Goal: Information Seeking & Learning: Check status

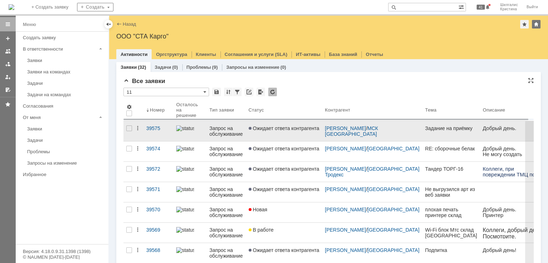
click at [282, 136] on link "Ожидает ответа контрагента" at bounding box center [284, 131] width 76 height 20
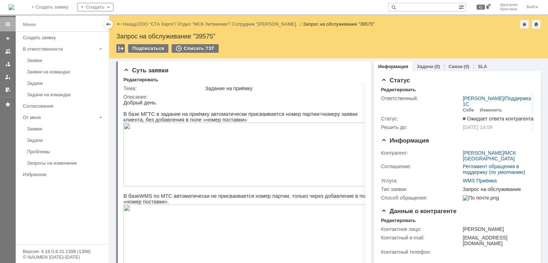
click at [148, 24] on link "ООО "СТА Карго"" at bounding box center [156, 23] width 38 height 5
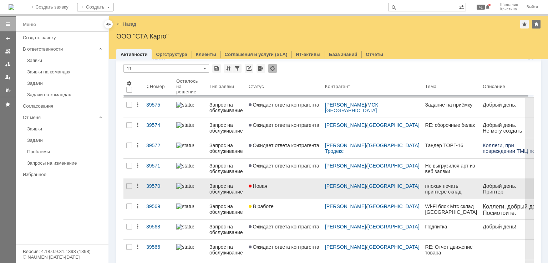
scroll to position [36, 0]
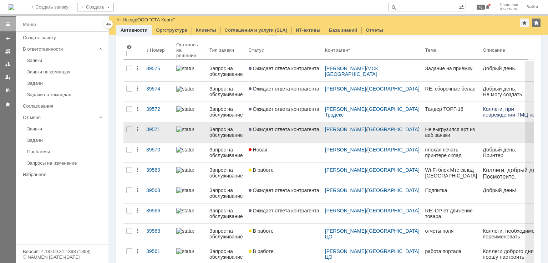
click at [266, 130] on span "Ожидает ответа контрагента" at bounding box center [284, 130] width 71 height 6
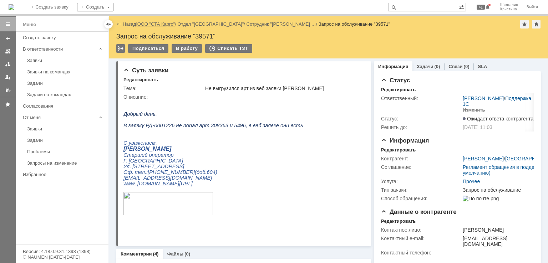
click at [157, 25] on link "ООО "СТА Карго"" at bounding box center [156, 23] width 38 height 5
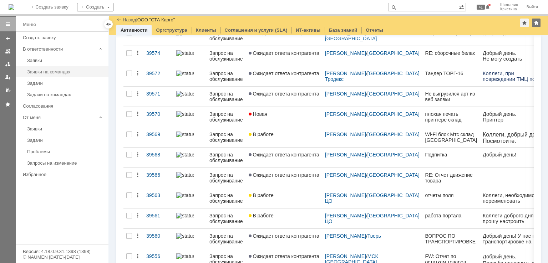
click at [73, 71] on div "Заявки на командах" at bounding box center [65, 71] width 77 height 5
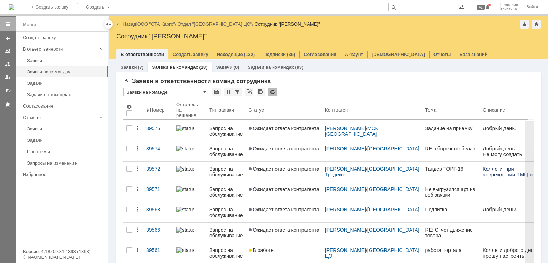
click at [149, 26] on link "ООО "СТА Карго"" at bounding box center [156, 23] width 38 height 5
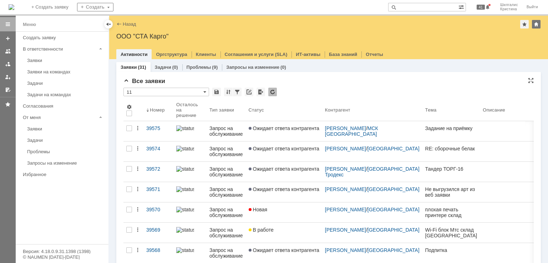
click at [301, 96] on div "* 11" at bounding box center [329, 92] width 411 height 9
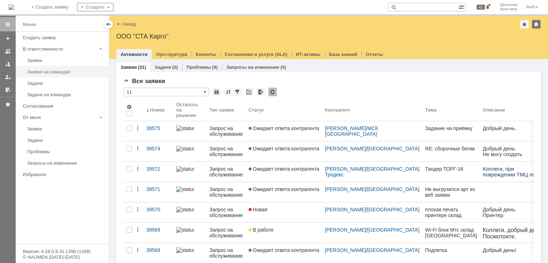
click at [47, 70] on div "Заявки на командах" at bounding box center [65, 71] width 77 height 5
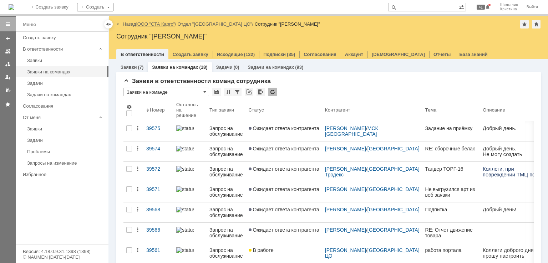
click at [153, 26] on link "ООО "СТА Карго"" at bounding box center [156, 23] width 38 height 5
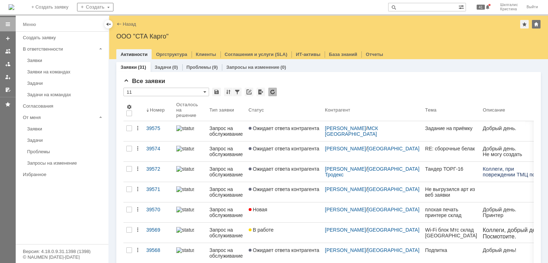
click at [284, 148] on span "Ожидает ответа контрагента" at bounding box center [284, 149] width 71 height 6
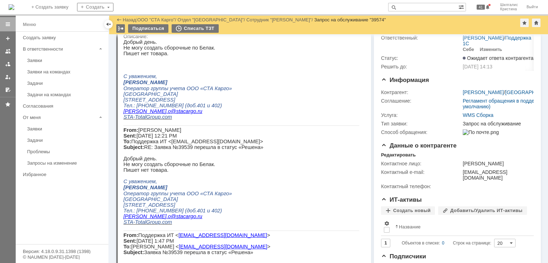
drag, startPoint x: 381, startPoint y: 115, endPoint x: 370, endPoint y: 92, distance: 25.7
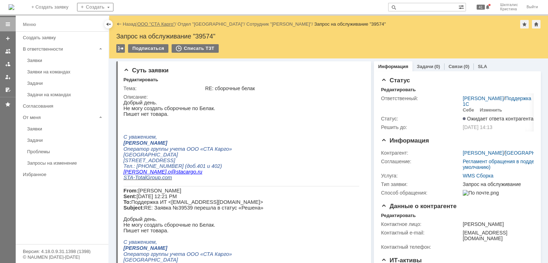
click at [163, 25] on link "ООО "СТА Карго"" at bounding box center [156, 23] width 38 height 5
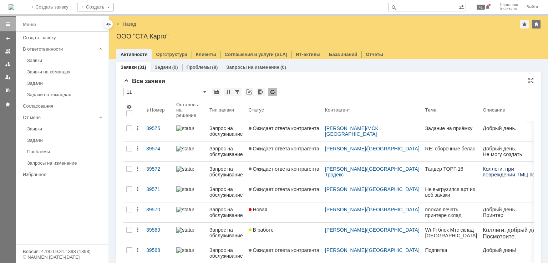
click at [304, 91] on div "* 11" at bounding box center [329, 92] width 411 height 9
click at [314, 92] on div "* 11" at bounding box center [329, 92] width 411 height 9
click at [288, 80] on div "Все заявки" at bounding box center [329, 81] width 411 height 7
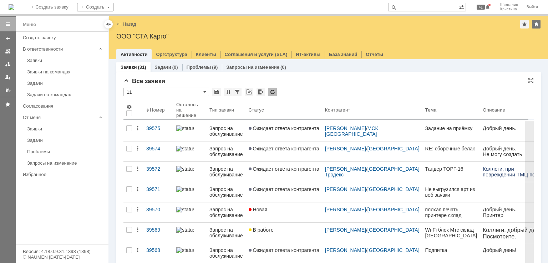
click at [312, 85] on div "Все заявки" at bounding box center [329, 81] width 411 height 7
click at [317, 88] on div "* 11" at bounding box center [329, 92] width 411 height 9
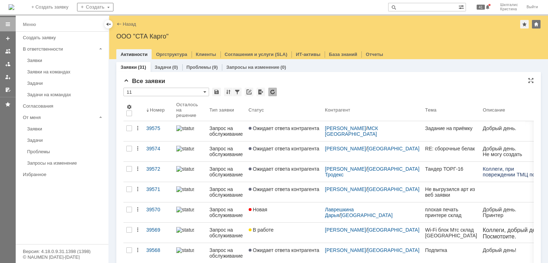
click at [307, 94] on div "* 11" at bounding box center [329, 92] width 411 height 9
click at [311, 88] on div "* 11" at bounding box center [329, 92] width 411 height 9
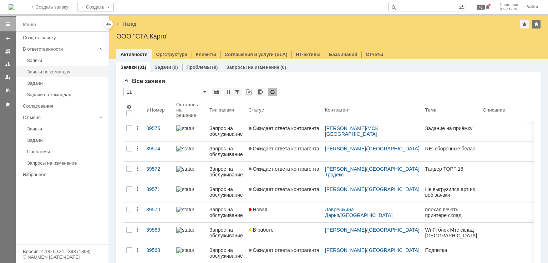
click at [53, 70] on div "Заявки на командах" at bounding box center [65, 71] width 77 height 5
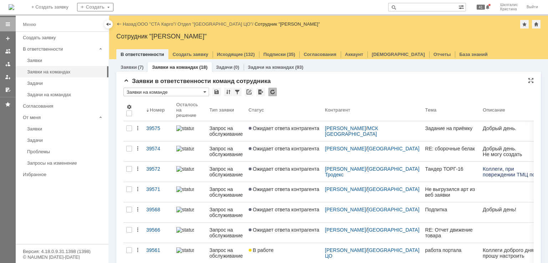
click at [299, 92] on div "* Заявки на команде" at bounding box center [329, 92] width 411 height 9
click at [309, 90] on div "* Заявки на команде" at bounding box center [329, 92] width 411 height 9
click at [418, 7] on input "text" at bounding box center [423, 7] width 70 height 9
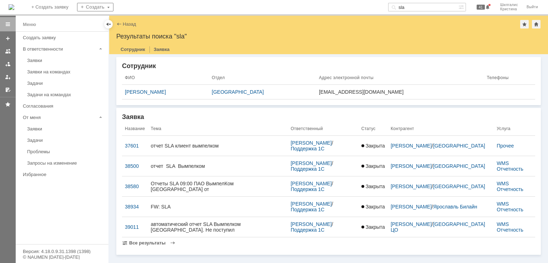
drag, startPoint x: 417, startPoint y: 10, endPoint x: 378, endPoint y: 9, distance: 38.2
click at [378, 9] on div "На домашнюю + Создать заявку Создать sla 41 Шилгалис Кристина Выйти" at bounding box center [274, 8] width 548 height 16
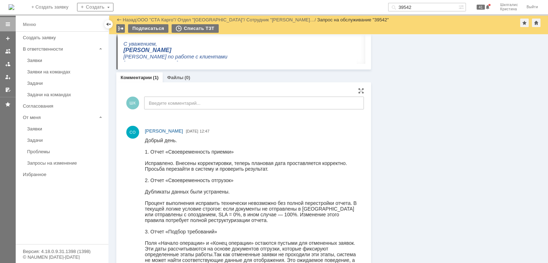
scroll to position [709, 0]
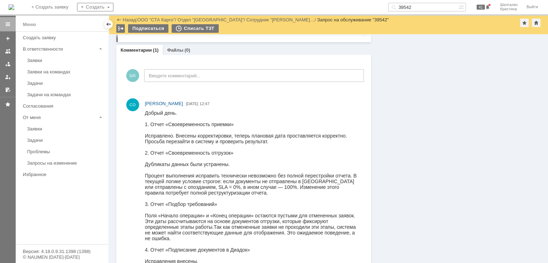
scroll to position [261, 0]
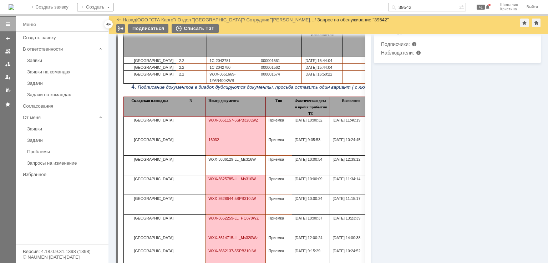
drag, startPoint x: 434, startPoint y: 208, endPoint x: 340, endPoint y: 43, distance: 189.5
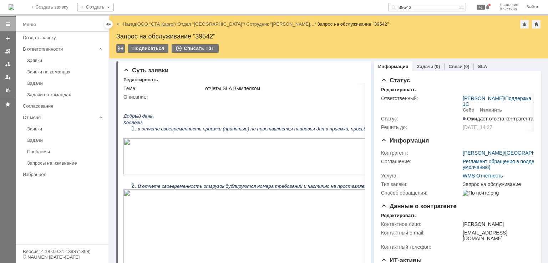
click at [154, 23] on link "ООО "СТА Карго"" at bounding box center [156, 23] width 38 height 5
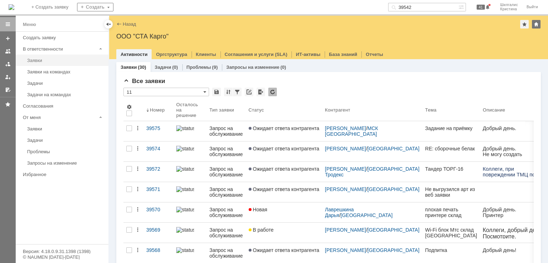
click at [50, 56] on link "Заявки" at bounding box center [65, 60] width 83 height 11
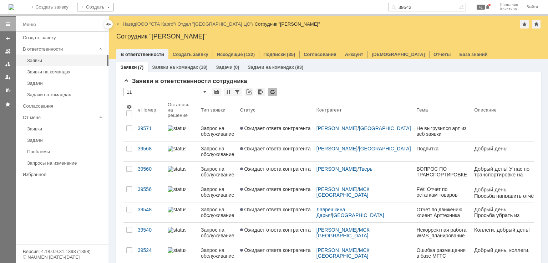
drag, startPoint x: 424, startPoint y: 9, endPoint x: 360, endPoint y: -15, distance: 68.4
click at [360, 0] on html "Идет загрузка, пожалуйста, подождите. На домашнюю + Создать заявку Создать 3954…" at bounding box center [274, 131] width 548 height 263
type input "f"
type input "адрес"
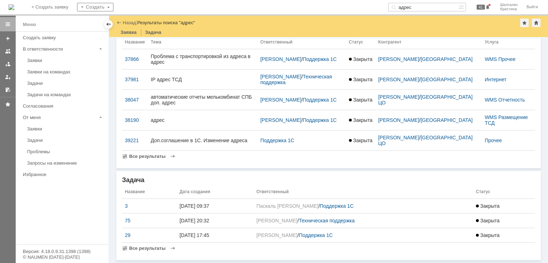
scroll to position [18, 0]
click at [151, 158] on span "Все результаты" at bounding box center [147, 156] width 36 height 5
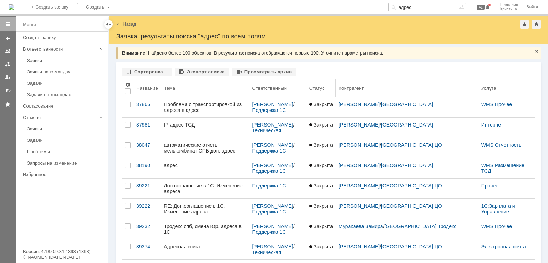
click at [147, 89] on div "Название" at bounding box center [147, 88] width 22 height 5
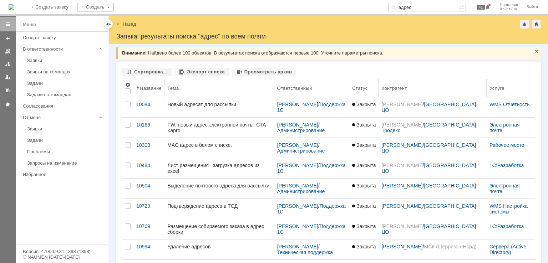
click at [150, 90] on div "Название" at bounding box center [151, 88] width 22 height 5
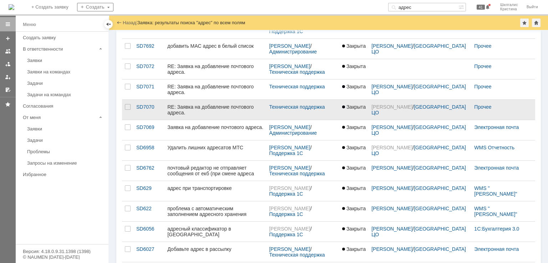
scroll to position [240, 0]
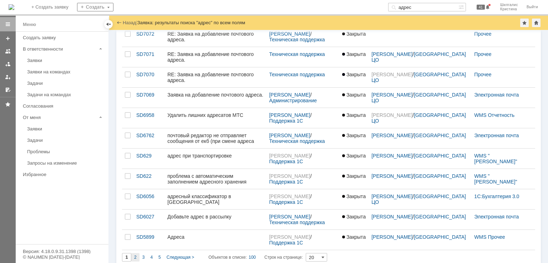
click at [134, 253] on div "2" at bounding box center [135, 257] width 8 height 9
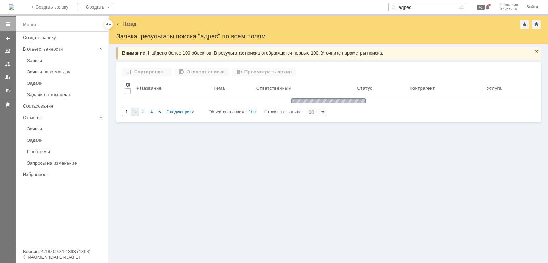
scroll to position [0, 0]
type input "2"
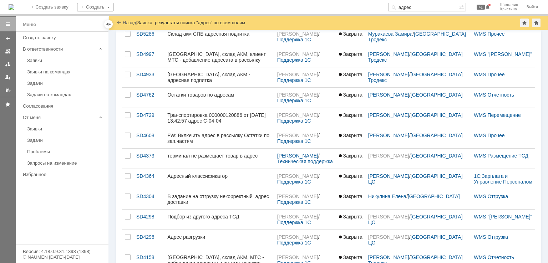
scroll to position [245, 0]
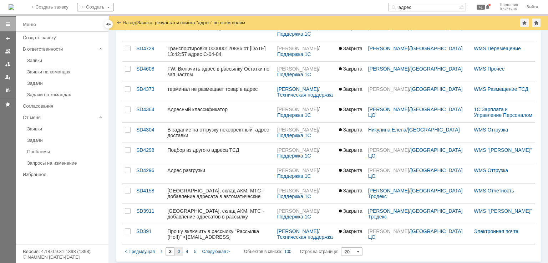
click at [176, 250] on div "3" at bounding box center [179, 252] width 8 height 9
type input "3"
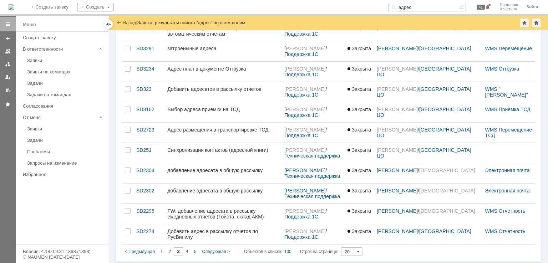
click at [184, 250] on div "4" at bounding box center [187, 252] width 8 height 9
type input "4"
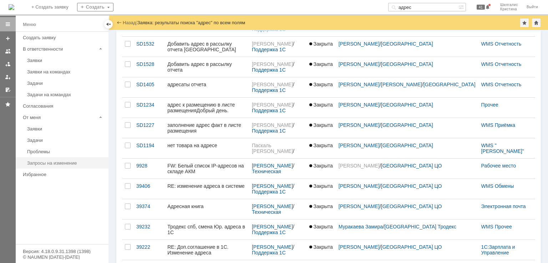
scroll to position [102, 0]
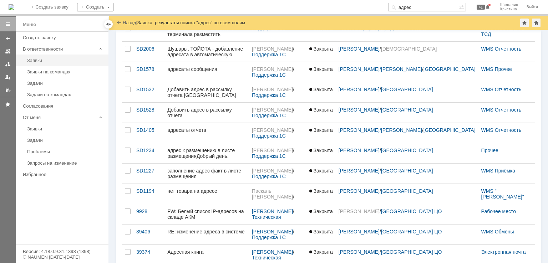
drag, startPoint x: 99, startPoint y: 142, endPoint x: 86, endPoint y: 61, distance: 81.6
click at [53, 62] on div "Заявки" at bounding box center [65, 60] width 77 height 5
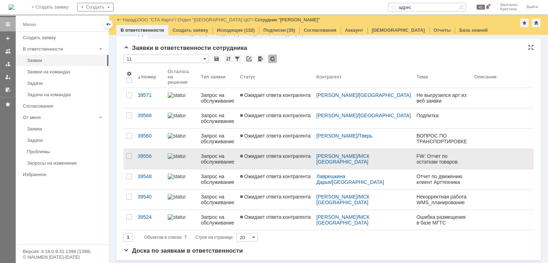
scroll to position [8, 0]
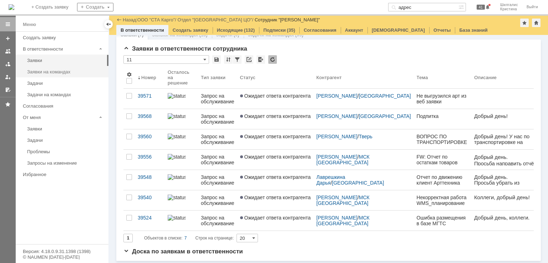
click at [39, 75] on link "Заявки на командах" at bounding box center [65, 71] width 83 height 11
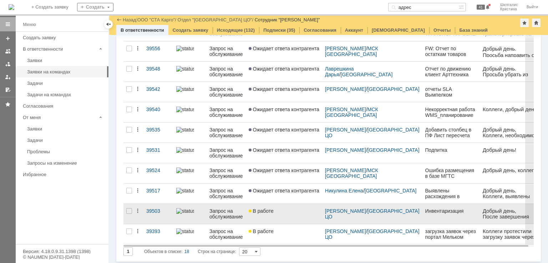
click at [304, 212] on div "В работе" at bounding box center [284, 211] width 71 height 6
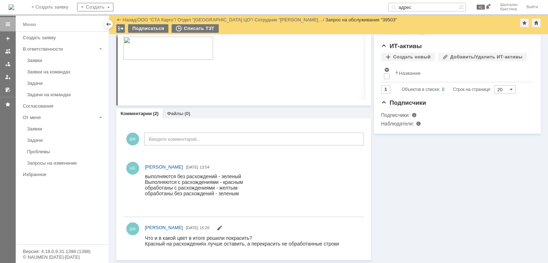
click at [399, 181] on div "Информация Задачи (0) Связи (0) SLA Статус Редактировать Ответственный: Бабунов…" at bounding box center [456, 50] width 170 height 422
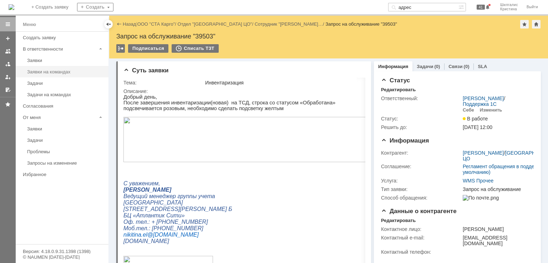
click at [57, 72] on div "Заявки на командах" at bounding box center [65, 71] width 77 height 5
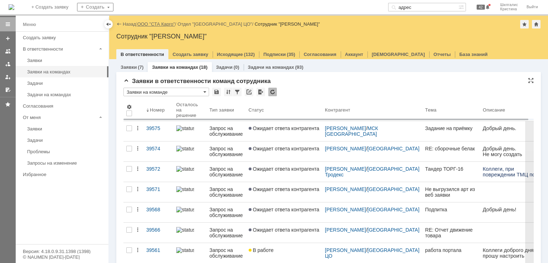
click at [162, 26] on link "ООО "СТА Карго"" at bounding box center [156, 23] width 38 height 5
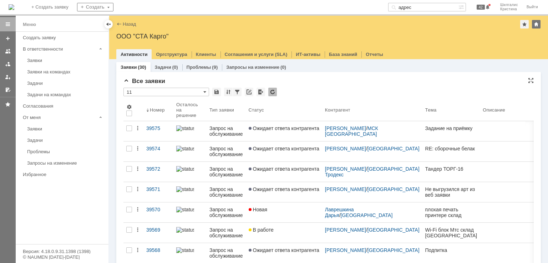
click at [318, 83] on div "Все заявки" at bounding box center [329, 81] width 411 height 7
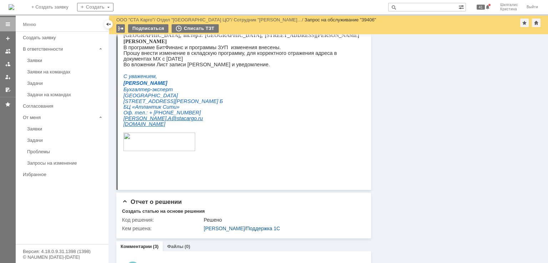
scroll to position [535, 0]
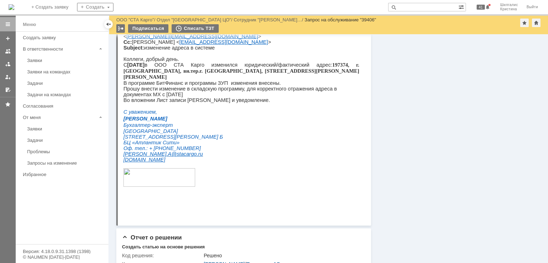
drag, startPoint x: 411, startPoint y: 194, endPoint x: 405, endPoint y: 196, distance: 5.8
click at [411, 194] on div "Информация Задачи (0) Связи (0) SLA Статус Ответственный: [PERSON_NAME] / Подде…" at bounding box center [456, 173] width 170 height 1348
